Goal: Find specific page/section: Find specific page/section

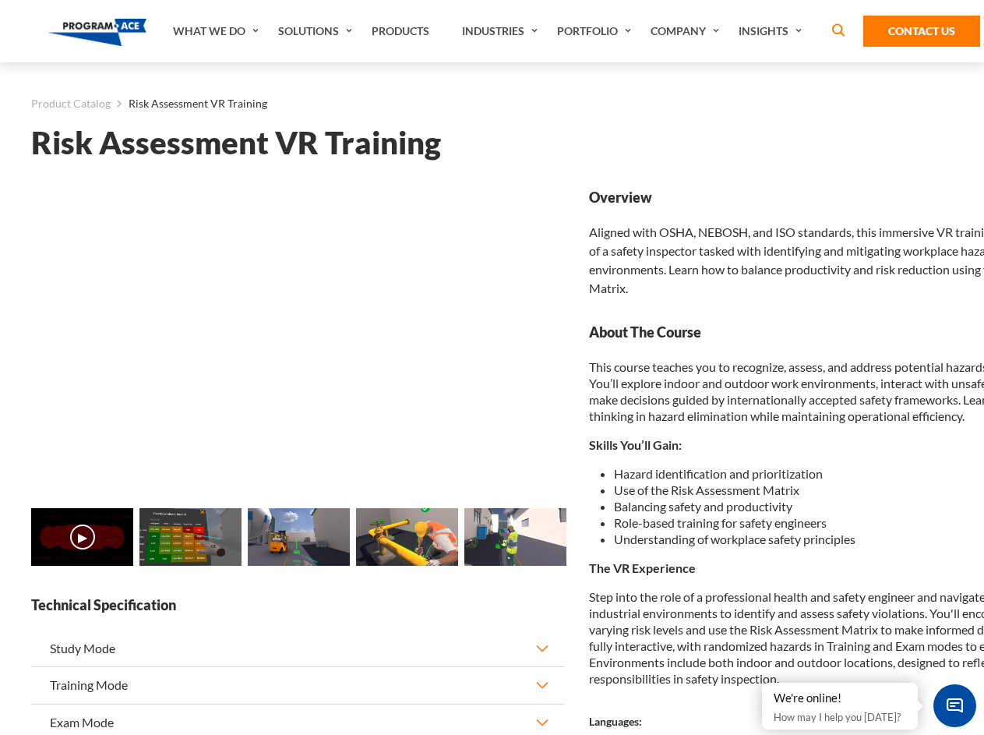
click at [317, 31] on link "Solutions" at bounding box center [317, 31] width 94 height 62
click at [0, 0] on div "AI & Computer Vision Solutions Computer Vision Quality Control AI tools for fas…" at bounding box center [0, 0] width 0 height 0
click at [0, 0] on div "AI & Computer Vision Solutions Virtual Training Solutions Virtual Tour Solution…" at bounding box center [0, 0] width 0 height 0
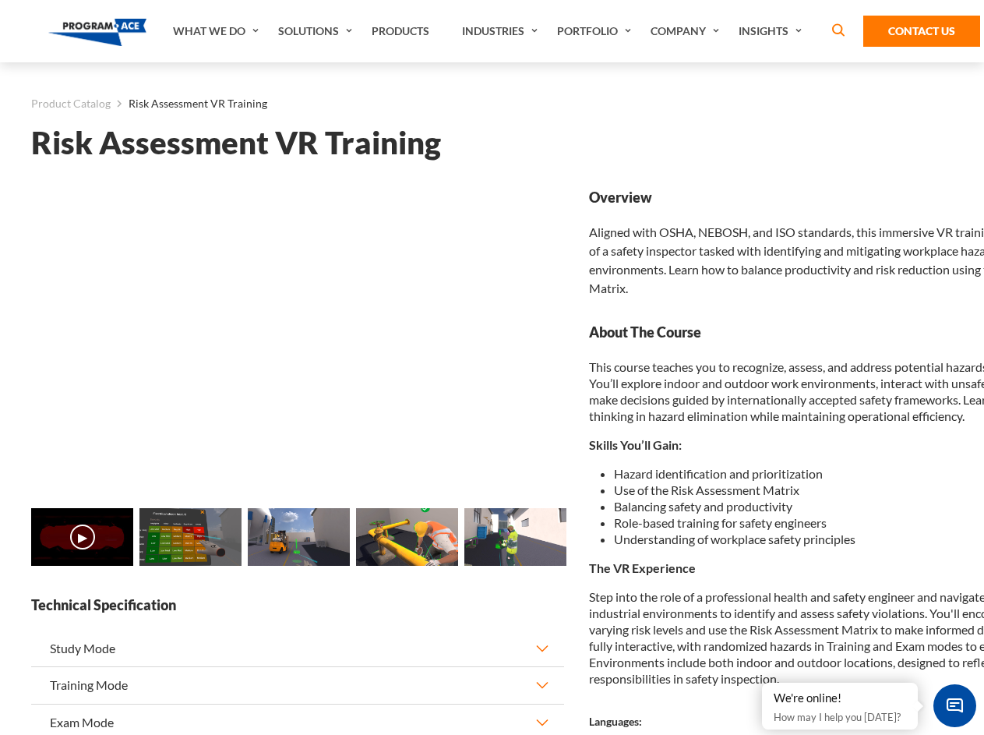
click at [0, 0] on div "AI & Computer Vision Solutions Virtual Training Solutions Virtual Tour Solution…" at bounding box center [0, 0] width 0 height 0
click at [0, 0] on div "AI & Computer Vision Solutions Computer Vision Quality Control AI tools for fas…" at bounding box center [0, 0] width 0 height 0
